Goal: Answer question/provide support: Share knowledge or assist other users

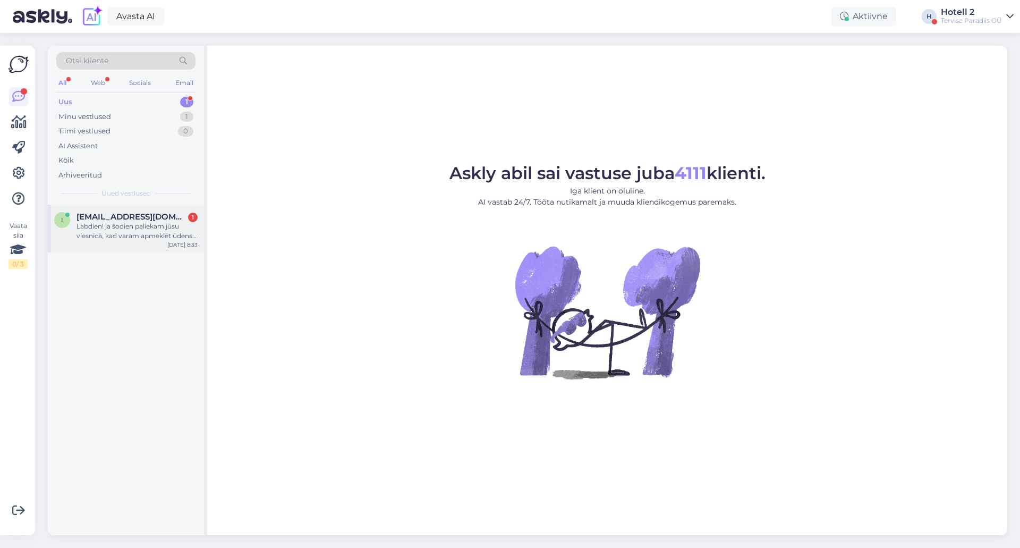
click at [105, 220] on span "[EMAIL_ADDRESS][DOMAIN_NAME]" at bounding box center [131, 217] width 110 height 10
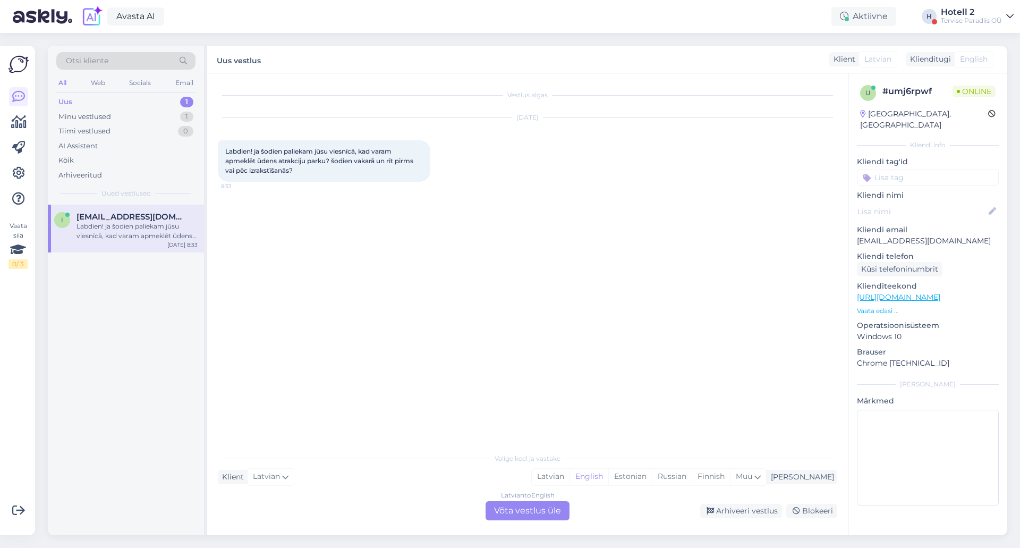
click at [533, 510] on div "Latvian to English Võta vestlus üle" at bounding box center [527, 510] width 84 height 19
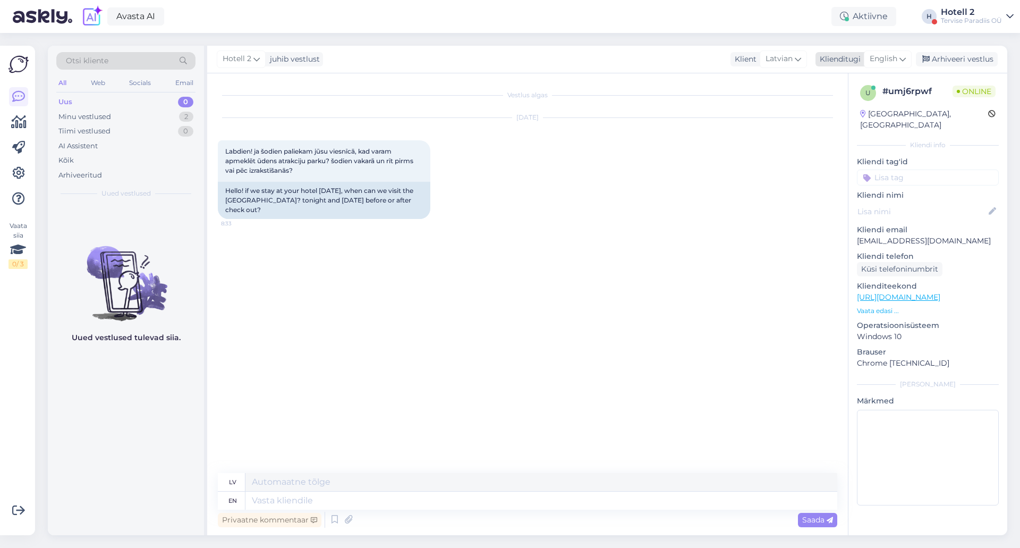
click at [905, 56] on icon at bounding box center [902, 59] width 6 height 12
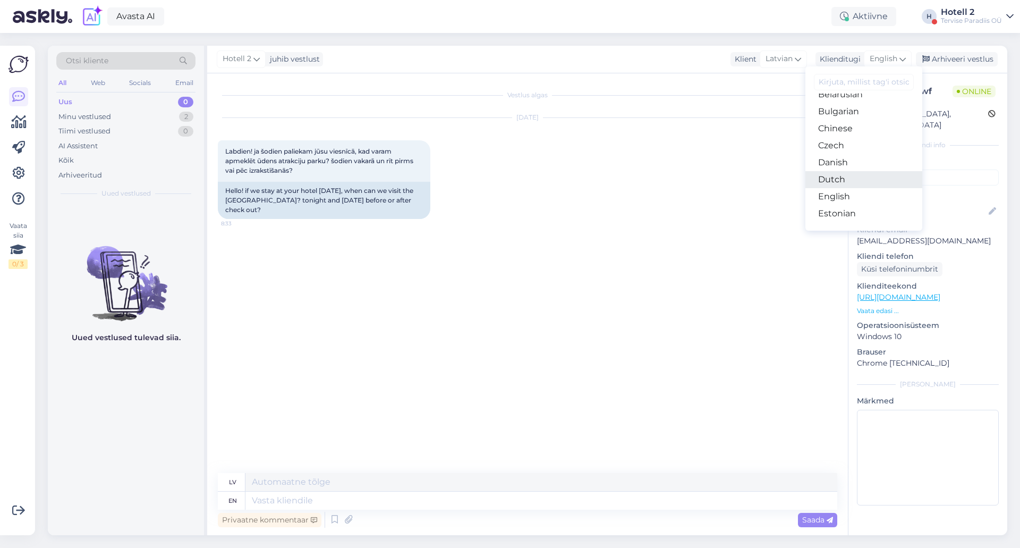
scroll to position [53, 0]
click at [841, 184] on link "Estonian" at bounding box center [863, 189] width 117 height 17
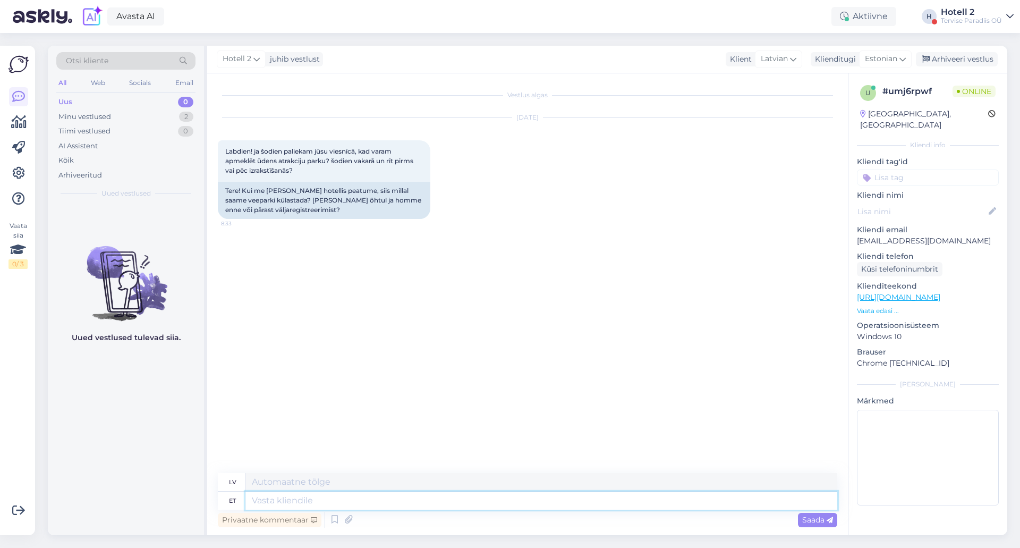
click at [280, 499] on textarea at bounding box center [541, 500] width 592 height 18
type textarea "Tere"
type textarea "Sveiki"
type textarea "Tere,"
type textarea "Sveiki,"
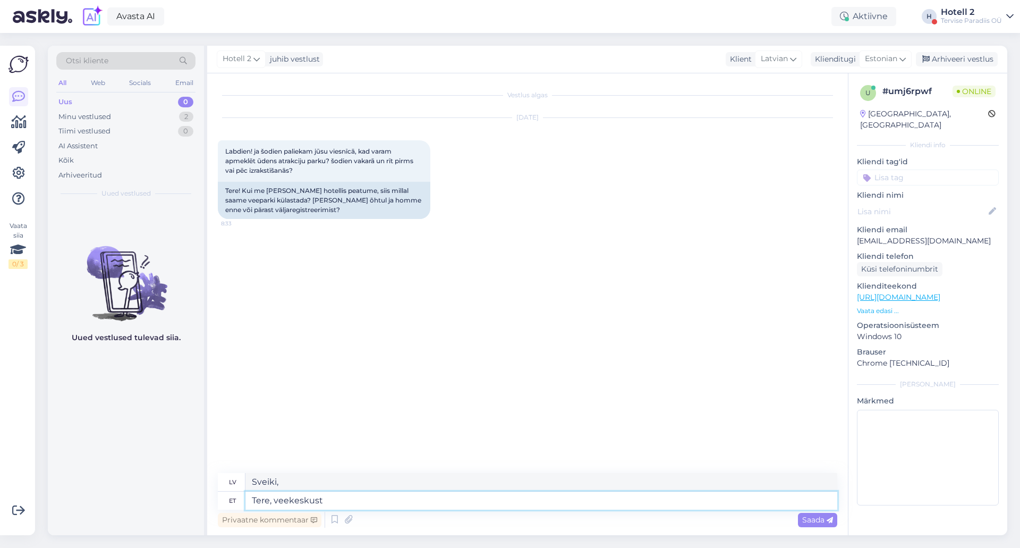
type textarea "Tere, veekeskust"
type textarea "Sveiki, akvaparks"
type textarea "Tere, veekeskust saate"
type textarea "Sveiki, jūs varat izmantot akvaparku."
type textarea "Tere, veekeskust saate külastada"
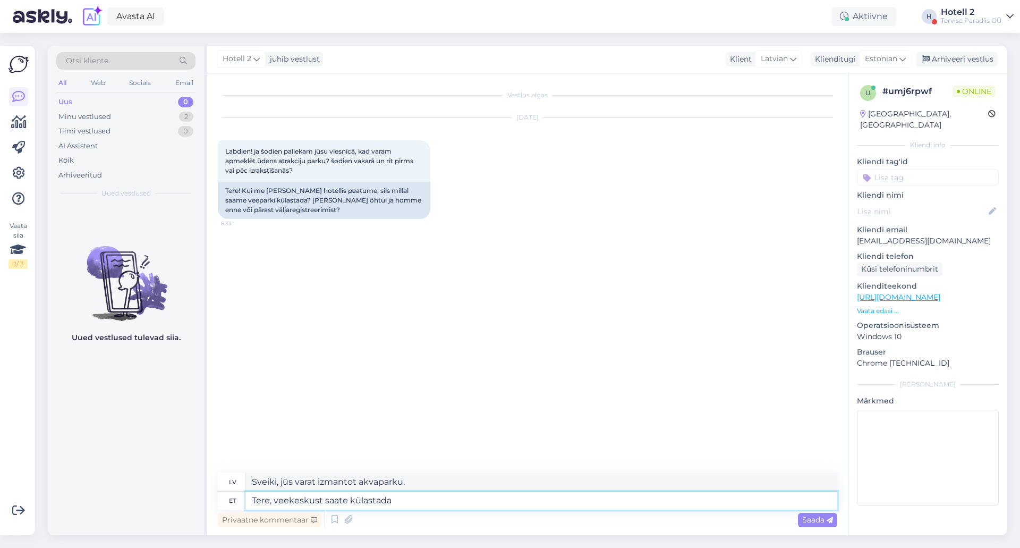
type textarea "Sveiki, jūs varat apmeklēt akvaparku."
type textarea "Tere, veekeskust saate külastada [PERSON_NAME]"
type textarea "Sveiki, šodien varat apmeklēt akvaparku."
type textarea "Tere, veekeskust saate külastada [PERSON_NAME] ning"
type textarea "Sveiki, šodien varat apmeklēt akvaparku un"
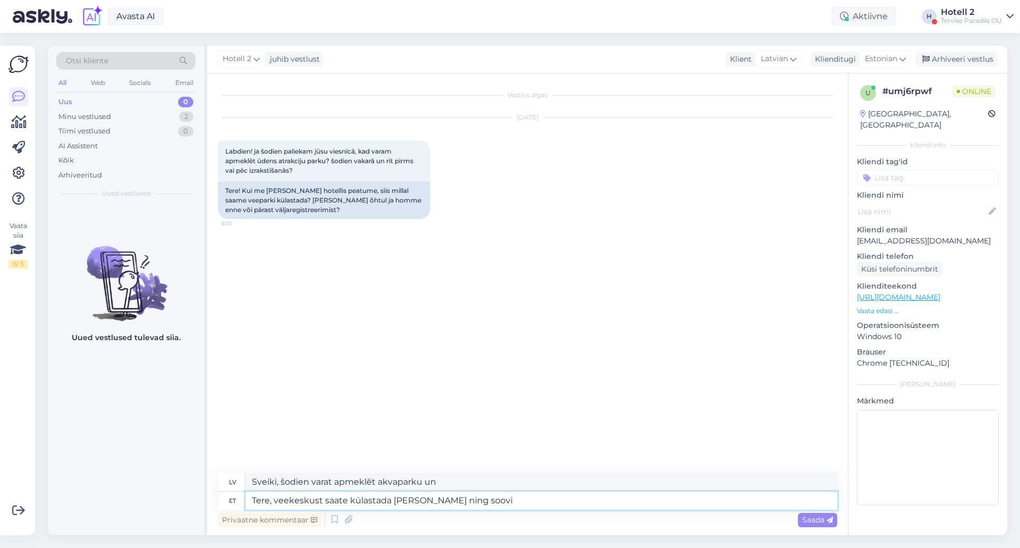
type textarea "Tere, veekeskust saate külastada [PERSON_NAME] ning soovi k"
type textarea "Sveiki, šodien varat apmeklēt akvaparku un vēlēties"
type textarea "Tere, veekeskust saate külastada täna ning soovi korral ka"
type textarea "Sveiki, šodien varat apmeklēt akvaparku, ja vēlaties."
type textarea "Tere, veekeskust saate külastada täna ning soovi korral ka"
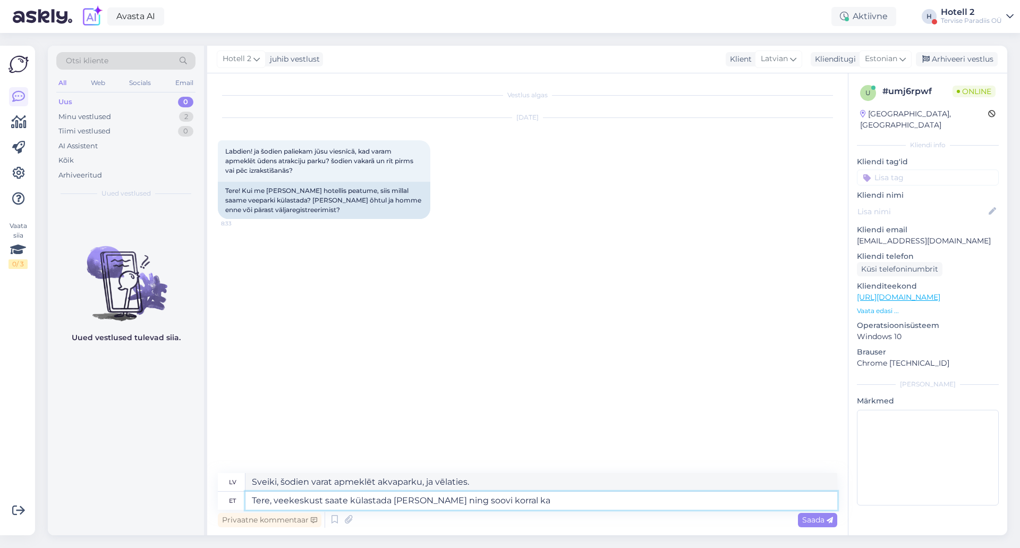
type textarea "Sveiki, šodien varat apmeklēt akvaparku, un, ja vēlaties,"
type textarea "Tere, veekeskust saate külastada täna ning soovi korral ka homme"
type textarea "Sveiki, jūs varat apmeklēt akvaparku šodien un, ja vēlaties, arī rīt."
type textarea "Tere, veekeskust saate külastada täna ning soovi korral ka homme peale hotellis…"
type textarea "Sveiki, jūs varat apmeklēt akvaparku šodien un, ja vēlaties, rīt pēc reģistrēša…"
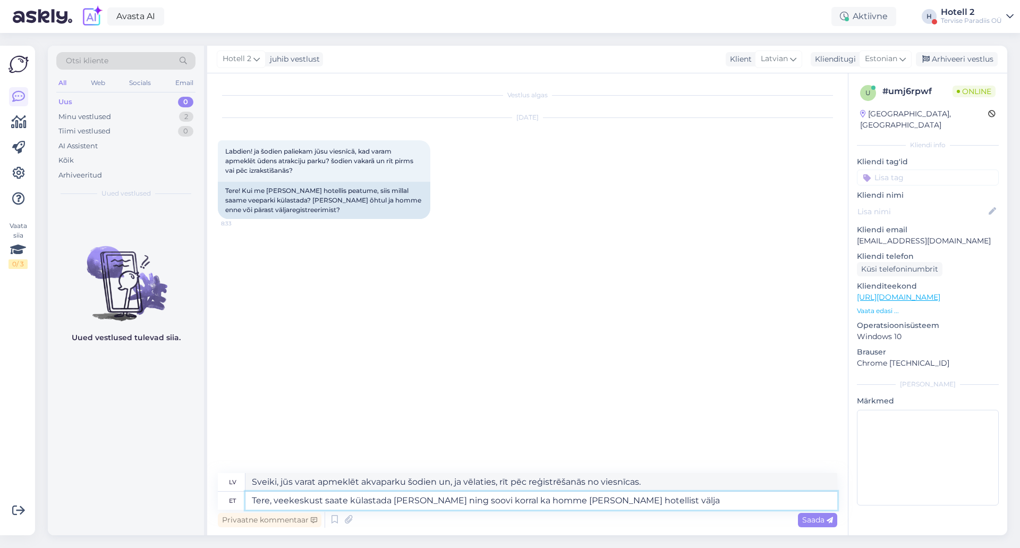
type textarea "Tere, veekeskust saate külastada täna ning soovi korral ka homme peale hotellis…"
type textarea "Sveiki, jūs varat apmeklēt akvaparku šodien un, ja vēlaties, rīt pēc izrakstīša…"
type textarea "Tere, veekeskust saate külastada täna ning soovi korral ka homme peale hotellis…"
type textarea "Sveiki, jūs varat apmeklēt akvaparku šodien un, ja vēlaties, rīt pēc izrakstīša…"
type textarea "Tere, veekeskust saate külastada täna ning soovi korral ka homme peale hotellis…"
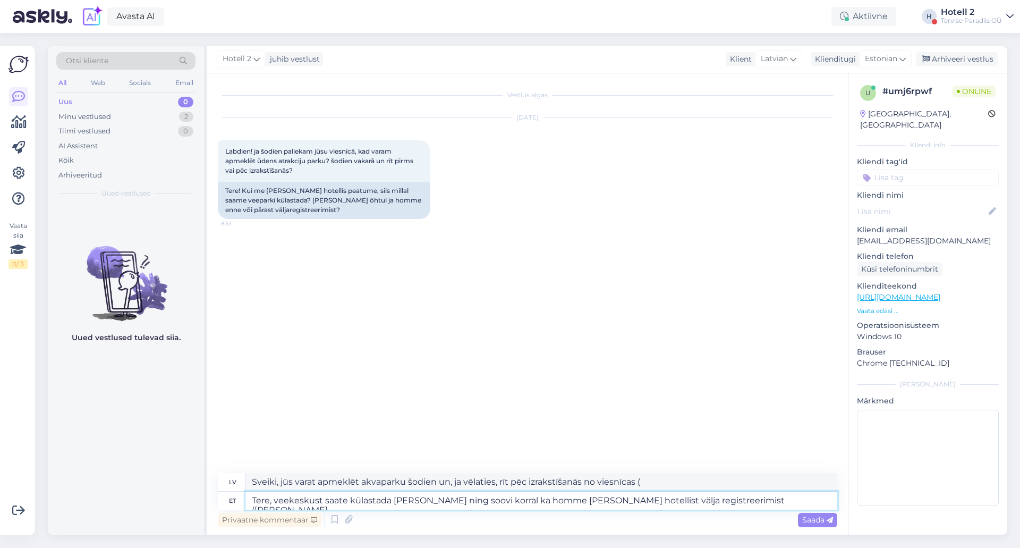
type textarea "Sveiki, jūs varat apmeklēt akvaparku šodien un, ja vēlaties, rīt pēc izrakstīša…"
type textarea "Tere, veekeskust saate külastada täna ning soovi korral ka homme peale hotellis…"
type textarea "Sveiki, akvaparku varat apmeklēt šodien un, ja vēlaties, rīt pēc izrakstīšanās …"
type textarea "Tere, veekeskust saate külastada täna ning soovi korral ka homme peale hotellis…"
type textarea "Sveiki, jūs varat apmeklēt akvaparku šodien un, ja vēlaties, rīt pēc izrakstīša…"
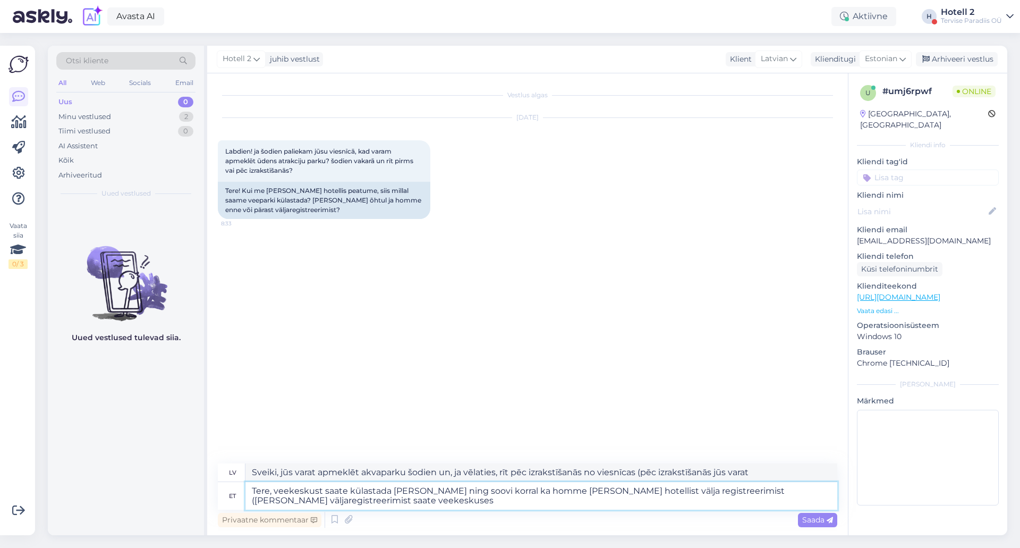
type textarea "Tere, veekeskust saate külastada täna ning soovi korral ka homme peale hotellis…"
type textarea "Sveiki, jūs varat apmeklēt akvaparku šodien un, ja vēlaties, rīt pēc izrakstīša…"
type textarea "Tere, veekeskust saate külastada täna ning soovi korral ka homme peale hotellis…"
type textarea "Sveiki, jūs varat apmeklēt akvaparku šodien un, ja vēlaties, rīt pēc izrakstīša…"
type textarea "Tere, veekeskust saate külastada täna ning soovi korral ka homme peale hotellis…"
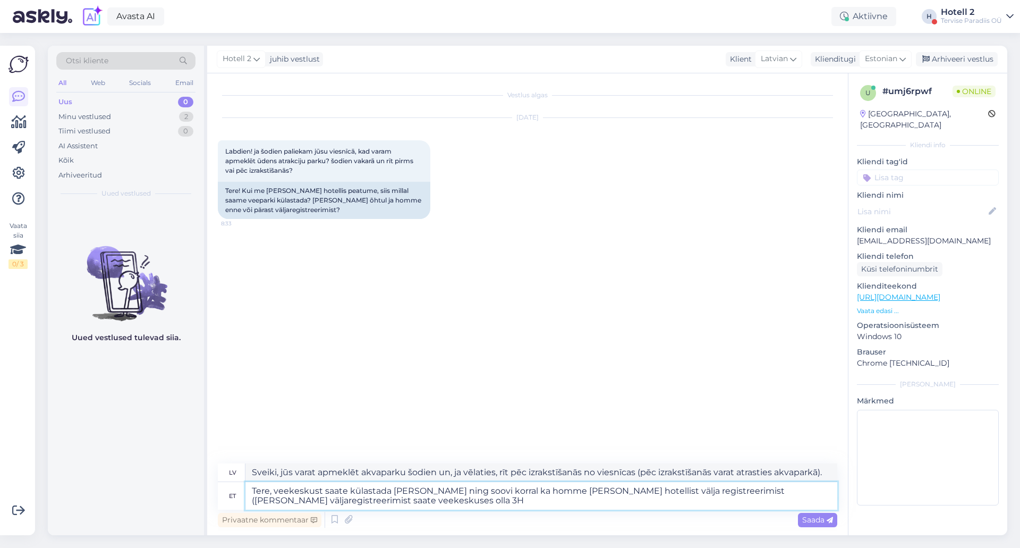
type textarea "Sveiki, jūs varat apmeklēt akvaparku šodien un, ja vēlaties, rīt pēc izrakstīša…"
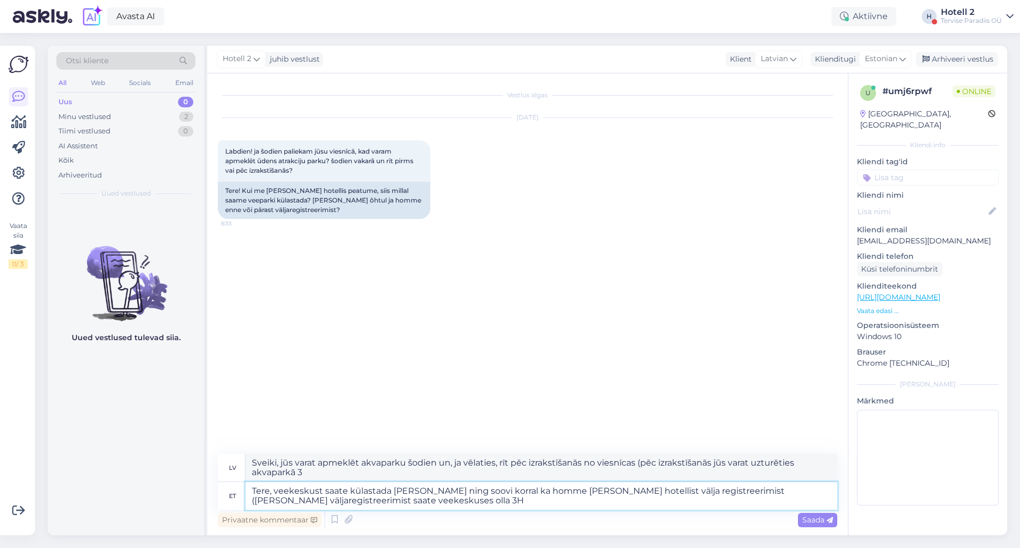
type textarea "Tere, veekeskust saate külastada [PERSON_NAME] ning soovi korral ka homme [PERS…"
type textarea "Sveiki, jūs varat apmeklēt akvaparku šodien un, ja vēlaties, rīt pēc izrakstīša…"
type textarea "Tere, veekeskust saate külastada [PERSON_NAME] ning soovi korral ka homme [PERS…"
click at [825, 522] on span "Saada" at bounding box center [817, 520] width 31 height 10
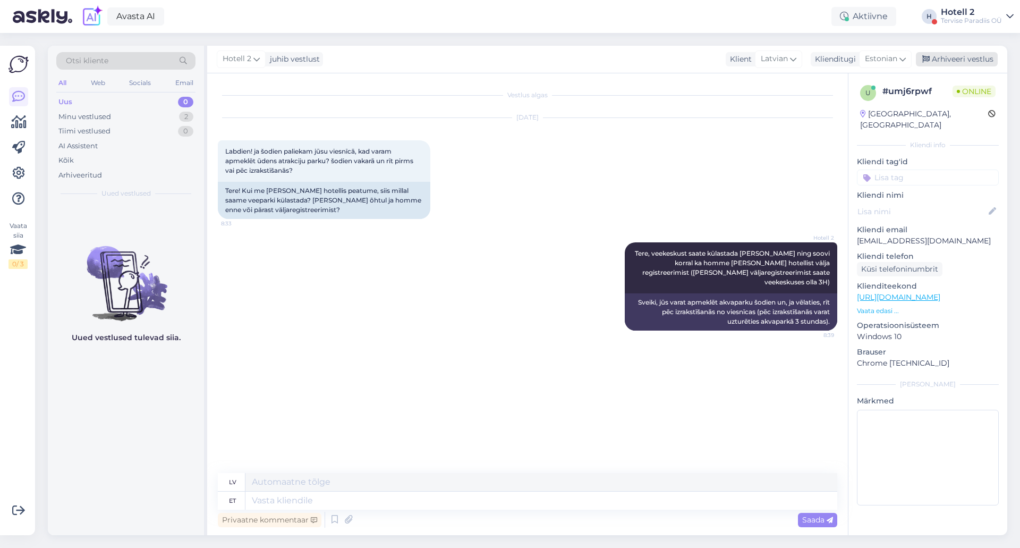
click at [968, 58] on div "Arhiveeri vestlus" at bounding box center [957, 59] width 82 height 14
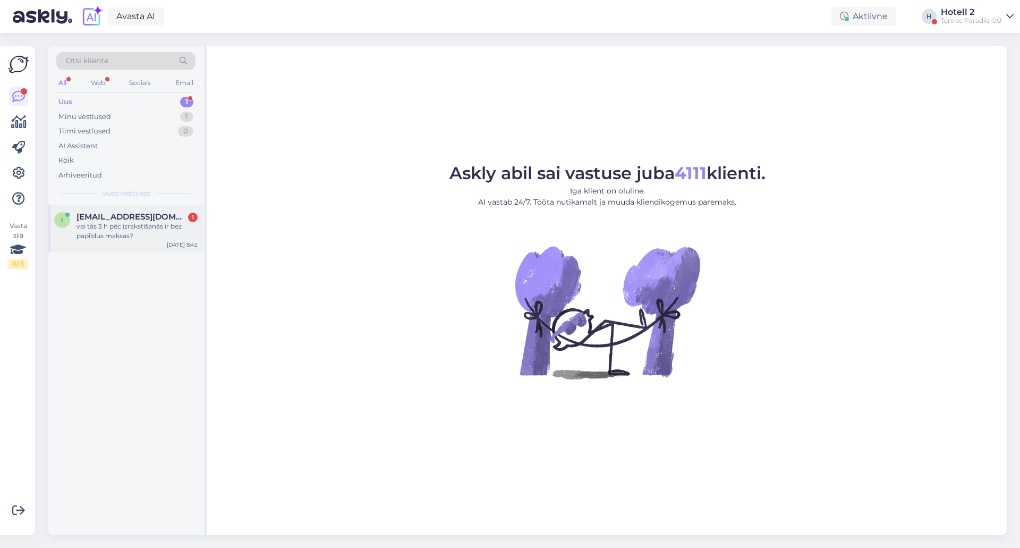
click at [86, 234] on div "vai tās 3 h pēc izrakstīšanās ir bez papildus maksas?" at bounding box center [136, 230] width 121 height 19
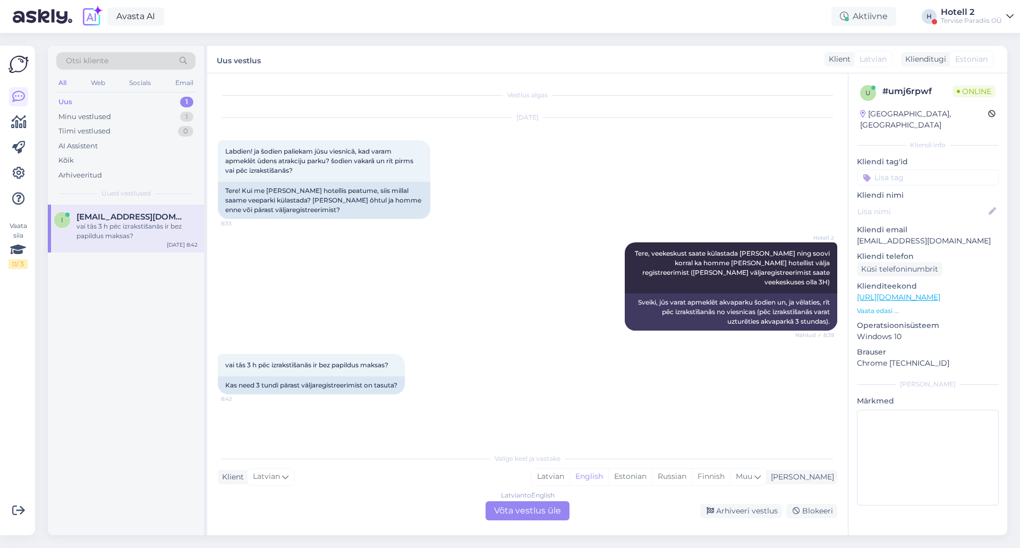
click at [502, 511] on div "Latvian to English Võta vestlus üle" at bounding box center [527, 510] width 84 height 19
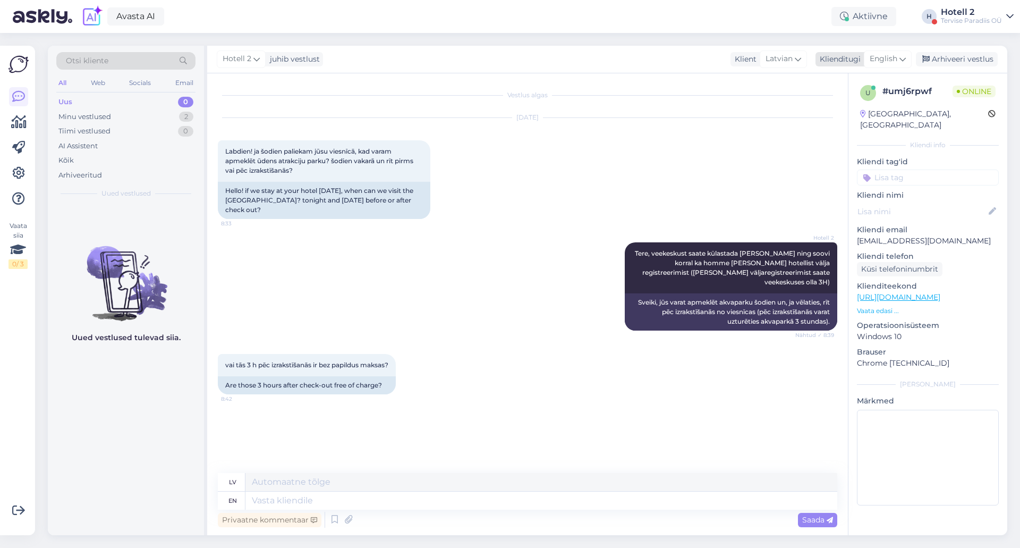
click at [907, 62] on div "English" at bounding box center [888, 58] width 48 height 17
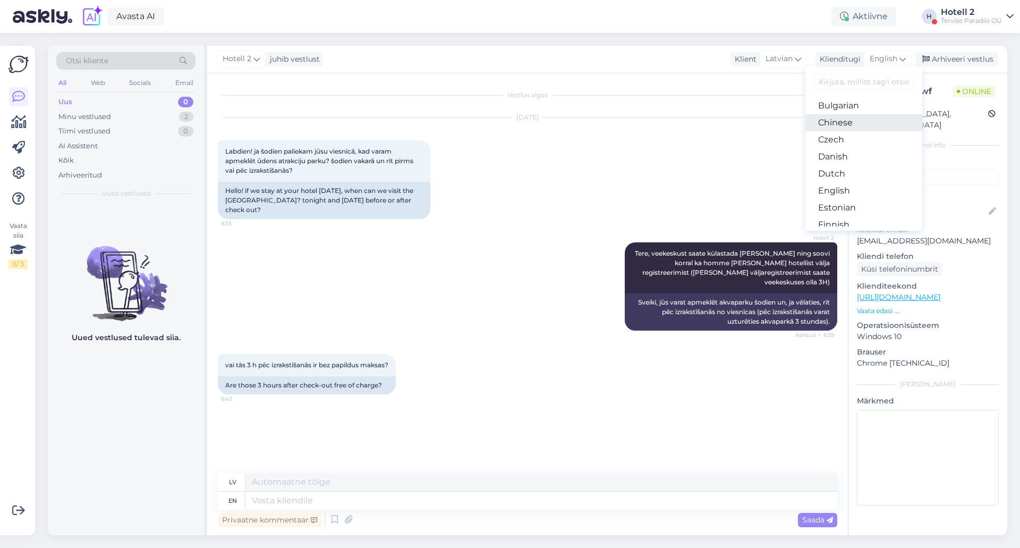
scroll to position [53, 0]
click at [856, 191] on link "Estonian" at bounding box center [863, 189] width 117 height 17
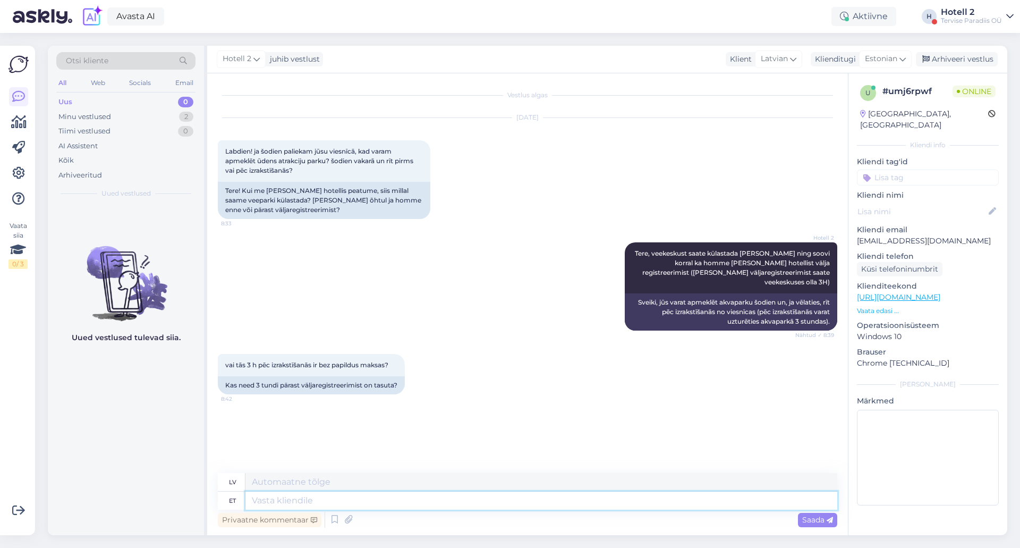
click at [274, 493] on textarea at bounding box center [541, 500] width 592 height 18
type textarea "ja"
type textarea "un"
type textarea "jah,"
type textarea "[PERSON_NAME],"
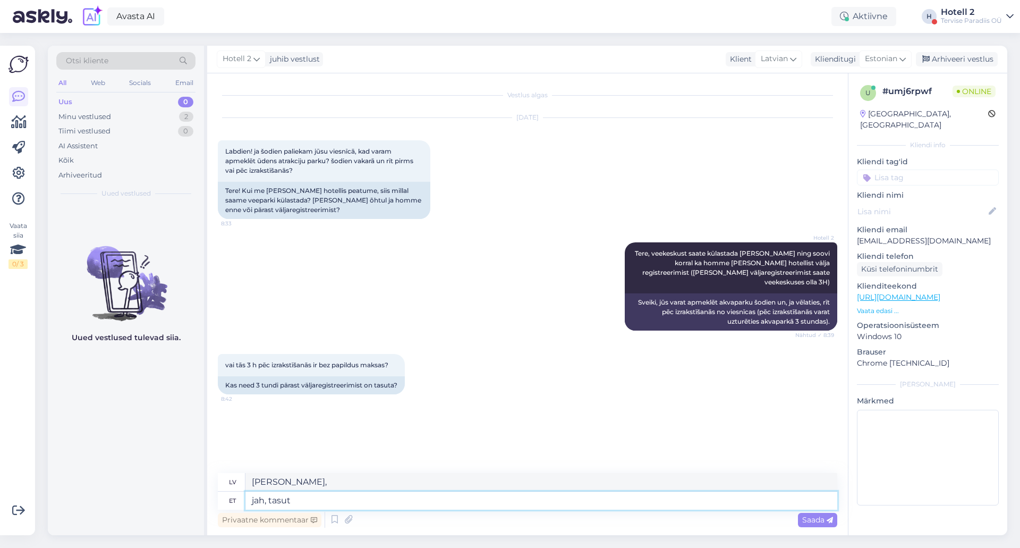
type textarea "jah, tasuta"
type textarea "[PERSON_NAME], bez maksas"
click at [346, 496] on textarea "jah, tasuta" at bounding box center [541, 500] width 592 height 18
type textarea "jah, tasuta"
click at [821, 517] on span "Saada" at bounding box center [817, 520] width 31 height 10
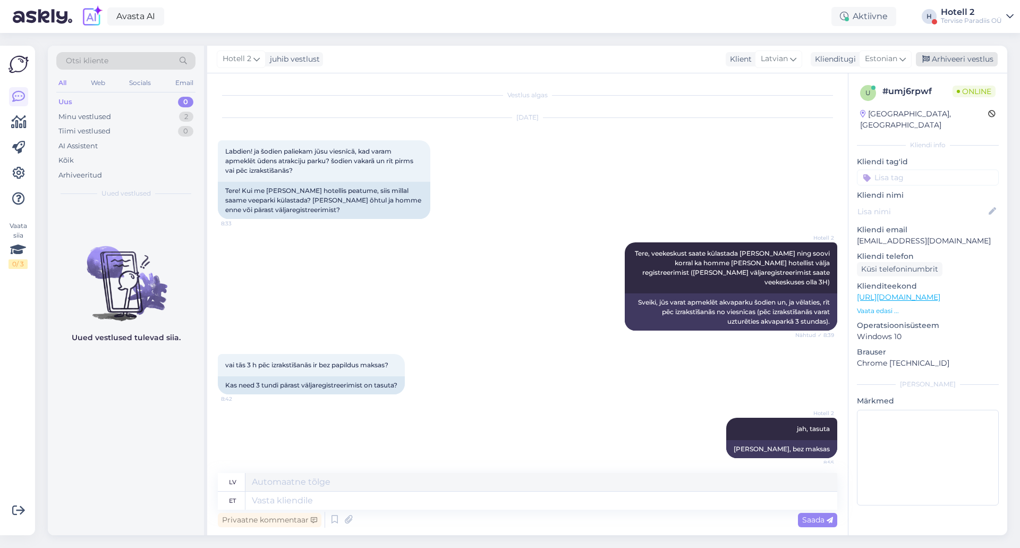
click at [962, 55] on div "Arhiveeri vestlus" at bounding box center [957, 59] width 82 height 14
